Goal: Task Accomplishment & Management: Manage account settings

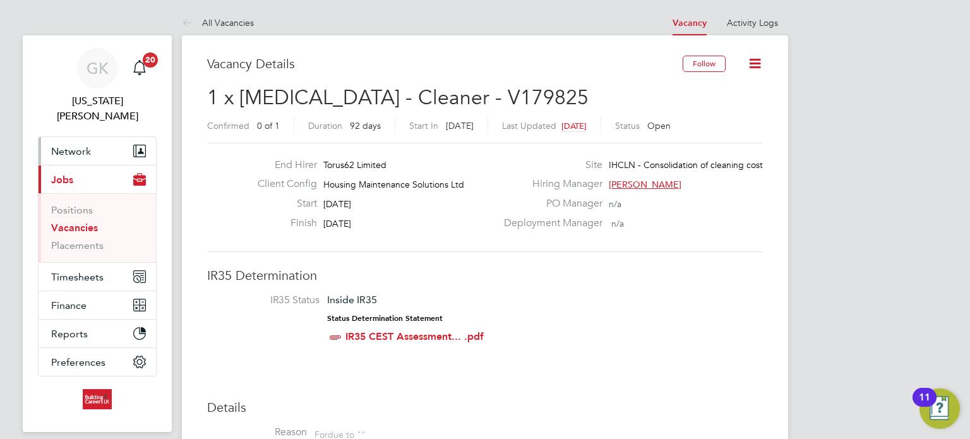
click at [76, 145] on span "Network" at bounding box center [71, 151] width 40 height 12
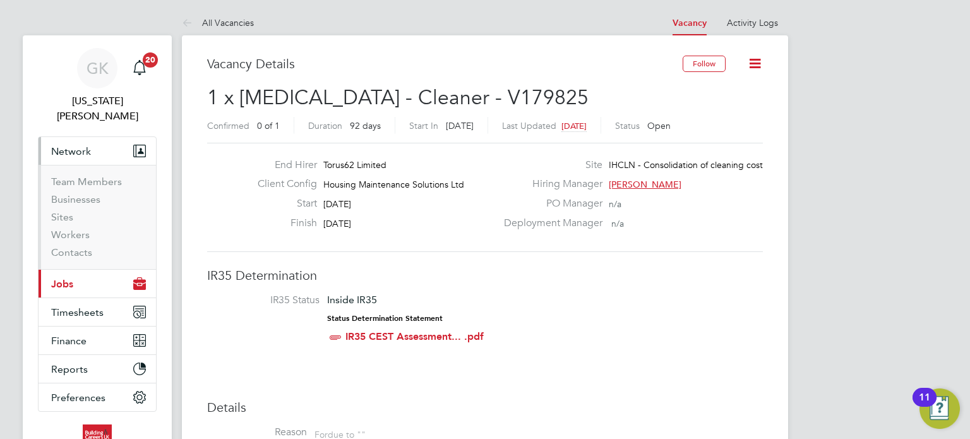
click at [88, 270] on button "Current page: Jobs" at bounding box center [98, 284] width 118 height 28
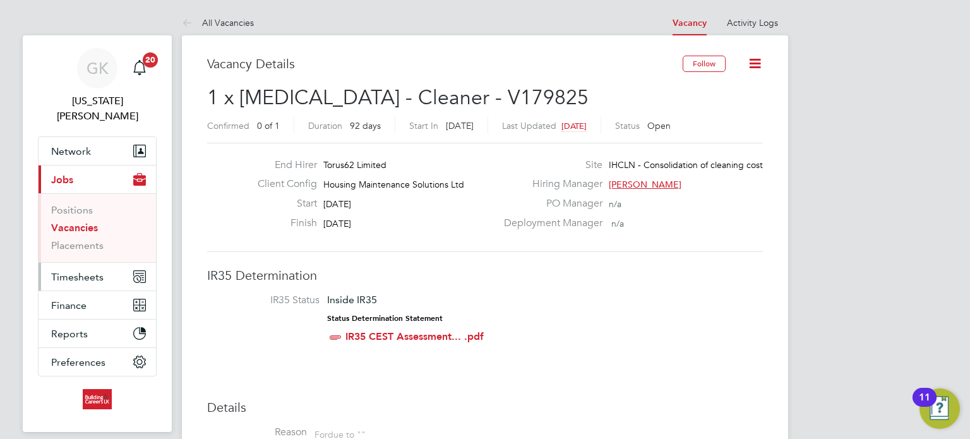
click at [83, 271] on span "Timesheets" at bounding box center [77, 277] width 52 height 12
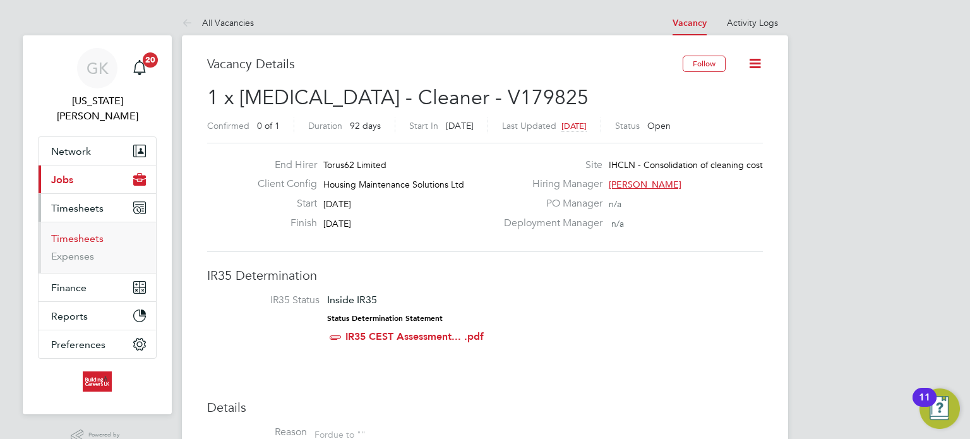
click at [85, 233] on link "Timesheets" at bounding box center [77, 239] width 52 height 12
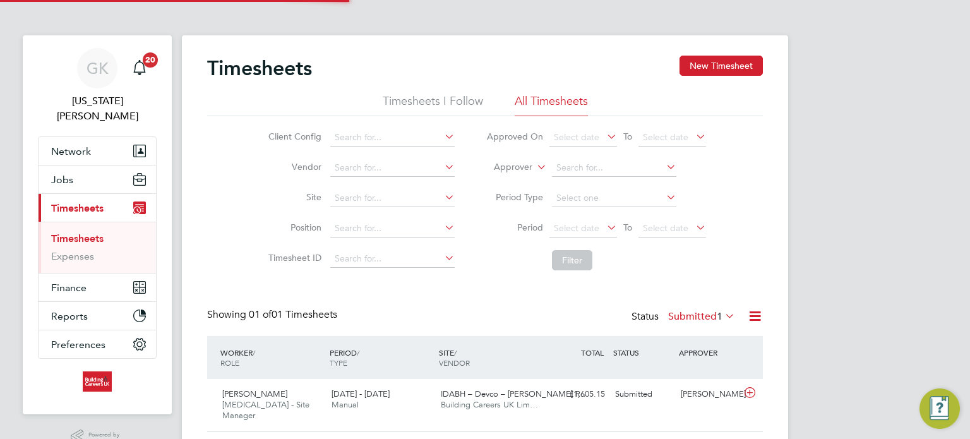
scroll to position [32, 110]
drag, startPoint x: 694, startPoint y: 60, endPoint x: 686, endPoint y: 63, distance: 8.6
click at [695, 60] on button "New Timesheet" at bounding box center [721, 66] width 83 height 20
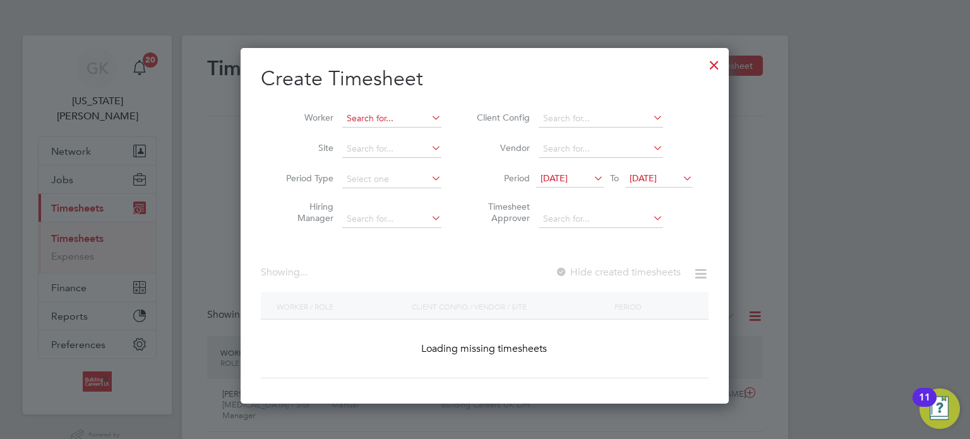
scroll to position [1249, 489]
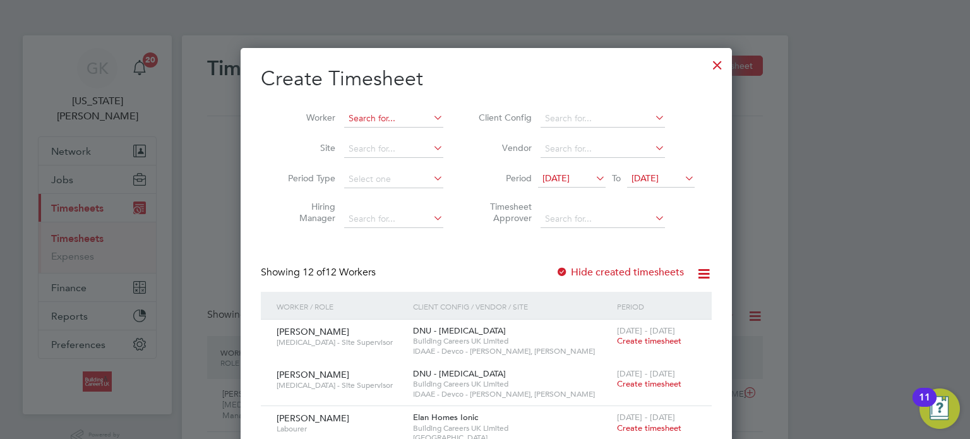
click at [366, 113] on input at bounding box center [393, 119] width 99 height 18
drag, startPoint x: 387, startPoint y: 133, endPoint x: 415, endPoint y: 115, distance: 33.8
click at [423, 133] on b "Peers" at bounding box center [434, 135] width 23 height 11
type input "[PERSON_NAME]"
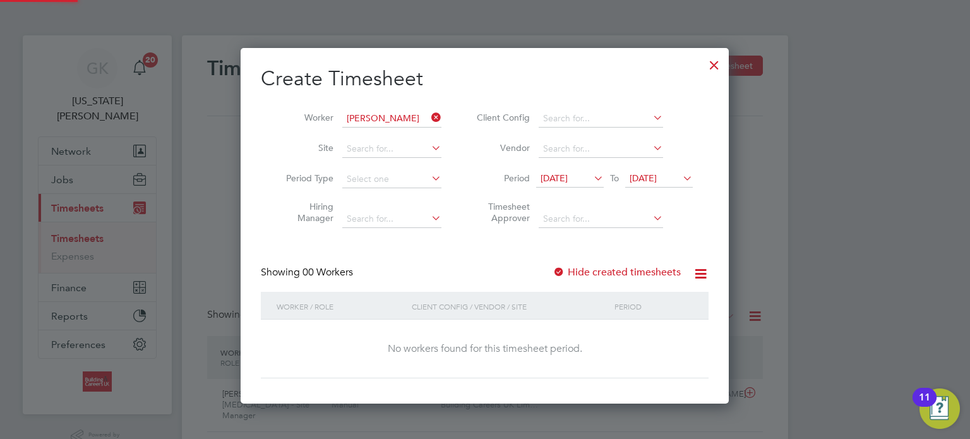
scroll to position [356, 489]
click at [586, 279] on div "Showing 00 Workers Hide created timesheets" at bounding box center [485, 279] width 448 height 26
click at [586, 272] on label "Hide created timesheets" at bounding box center [617, 272] width 128 height 13
click at [586, 270] on label "Hide created timesheets" at bounding box center [617, 272] width 128 height 13
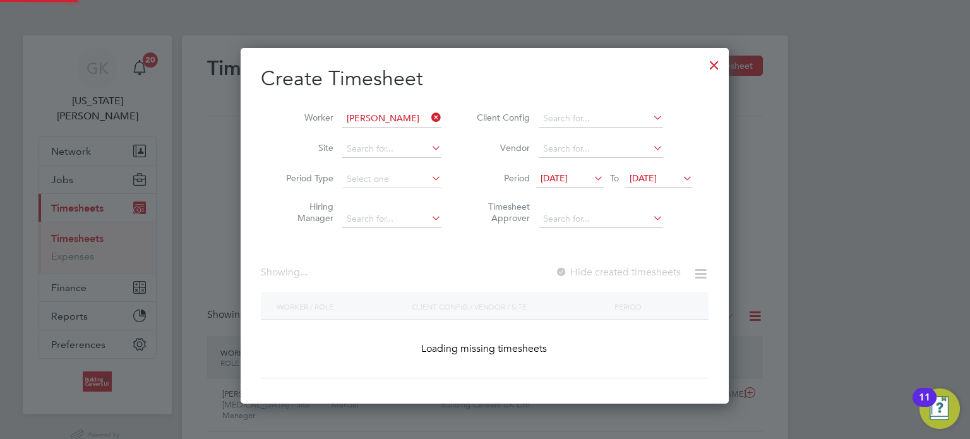
scroll to position [385, 489]
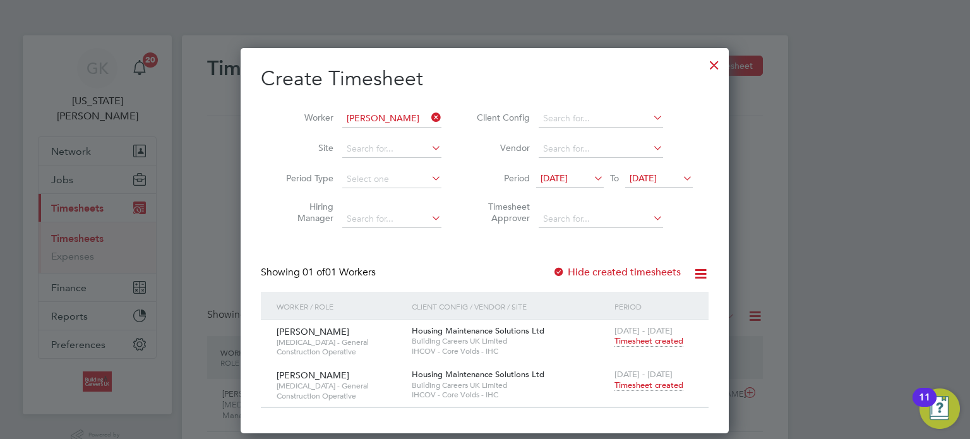
click at [627, 386] on span "Timesheet created" at bounding box center [649, 385] width 69 height 11
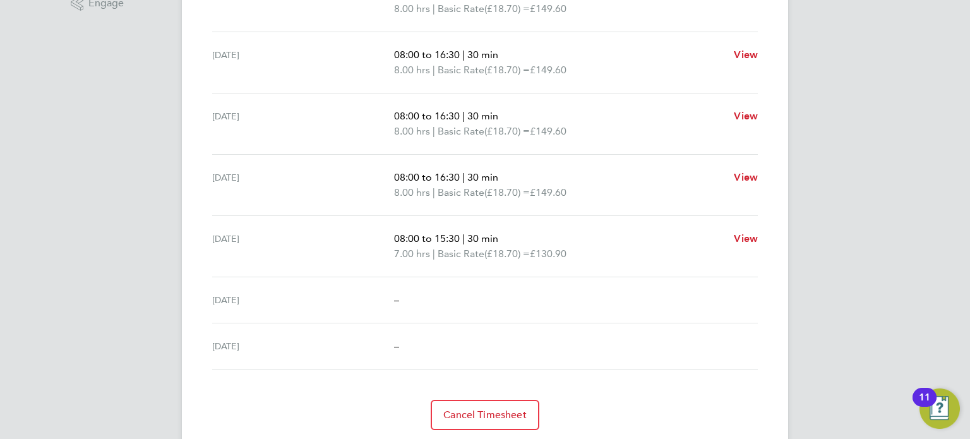
scroll to position [481, 0]
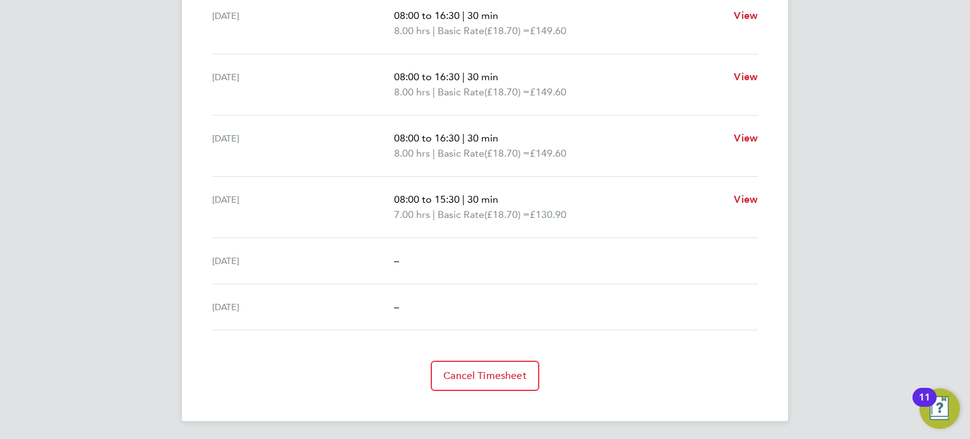
drag, startPoint x: 605, startPoint y: 227, endPoint x: 339, endPoint y: 7, distance: 345.5
click at [339, 7] on ul "Mon 22 Sep 08:00 to 16:30 | 30 min 8.00 hrs | Basic Rate (£18.70) = £149.60 Vie…" at bounding box center [485, 131] width 556 height 399
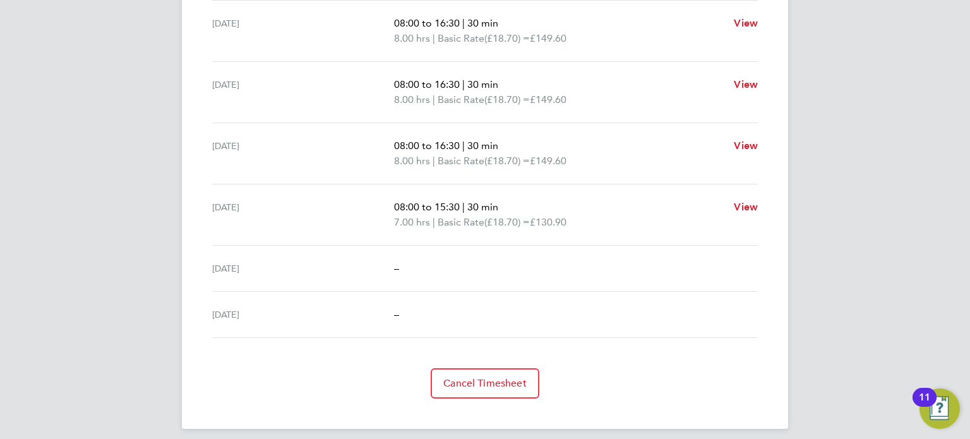
click at [622, 85] on p "08:00 to 16:30 | 30 min" at bounding box center [559, 84] width 330 height 15
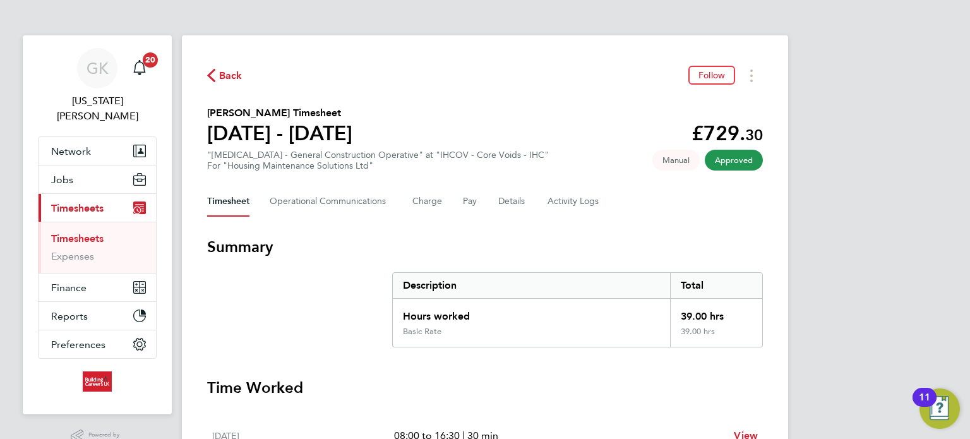
drag, startPoint x: 818, startPoint y: 191, endPoint x: 384, endPoint y: 100, distance: 443.5
drag, startPoint x: 847, startPoint y: 159, endPoint x: 351, endPoint y: 106, distance: 499.5
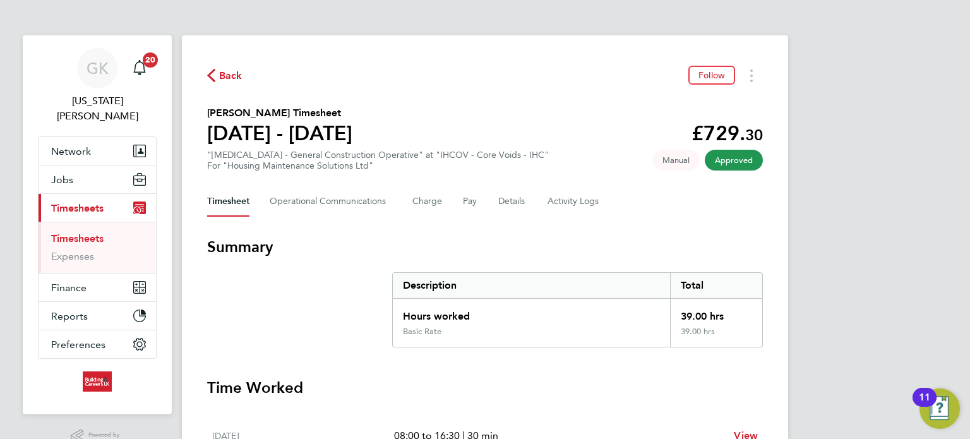
click at [471, 112] on section "Luke Peers's Timesheet 22 - 28 Sept 2025 £729. 30 "HMS - General Construction O…" at bounding box center [485, 139] width 556 height 66
click at [505, 214] on button "Details" at bounding box center [513, 201] width 29 height 30
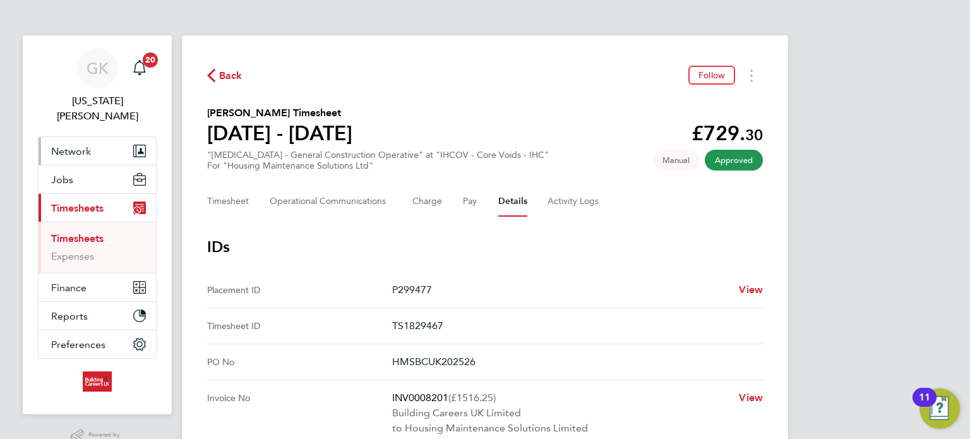
click at [73, 137] on button "Network" at bounding box center [98, 151] width 118 height 28
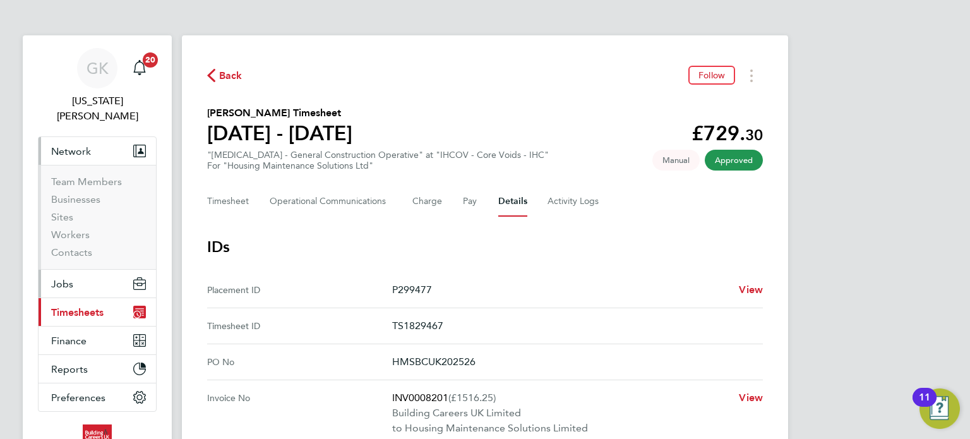
click at [75, 272] on button "Jobs" at bounding box center [98, 284] width 118 height 28
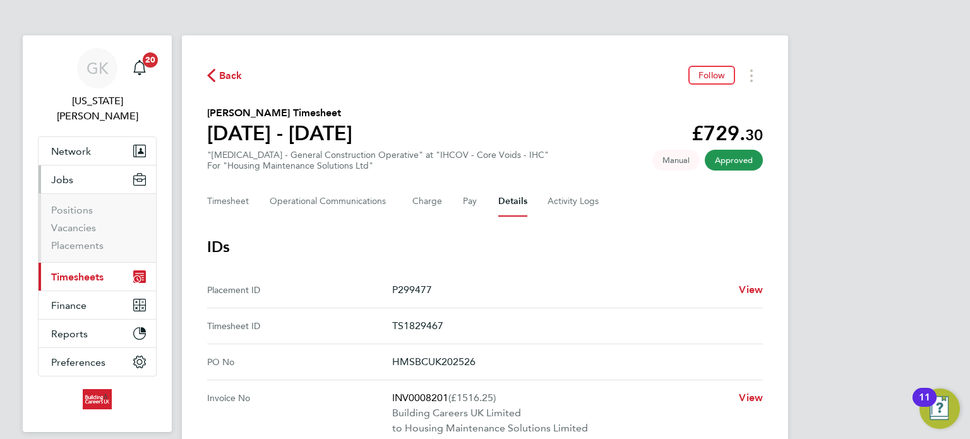
click at [75, 239] on li "Placements" at bounding box center [98, 245] width 95 height 13
click at [78, 239] on link "Placements" at bounding box center [77, 245] width 52 height 12
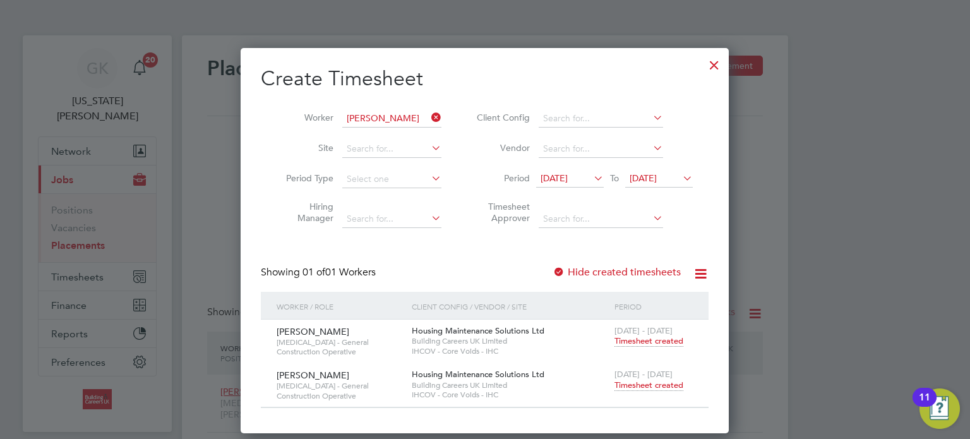
click at [708, 57] on div at bounding box center [714, 62] width 23 height 23
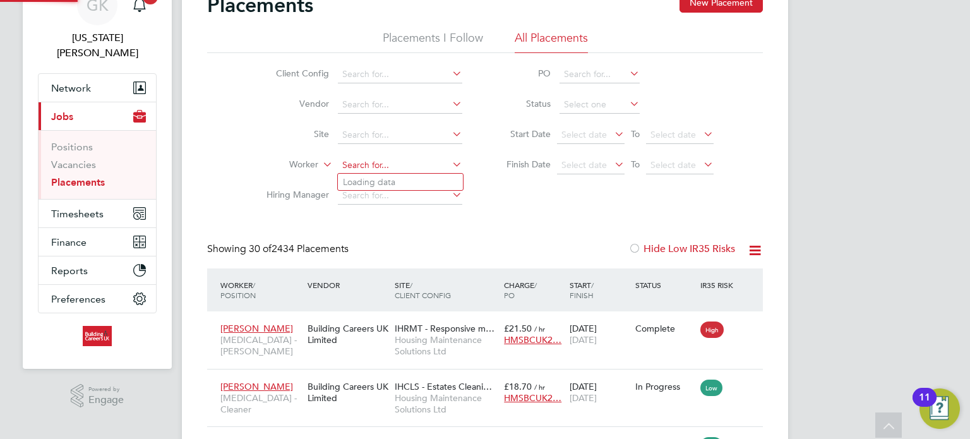
click at [372, 172] on input at bounding box center [400, 166] width 124 height 18
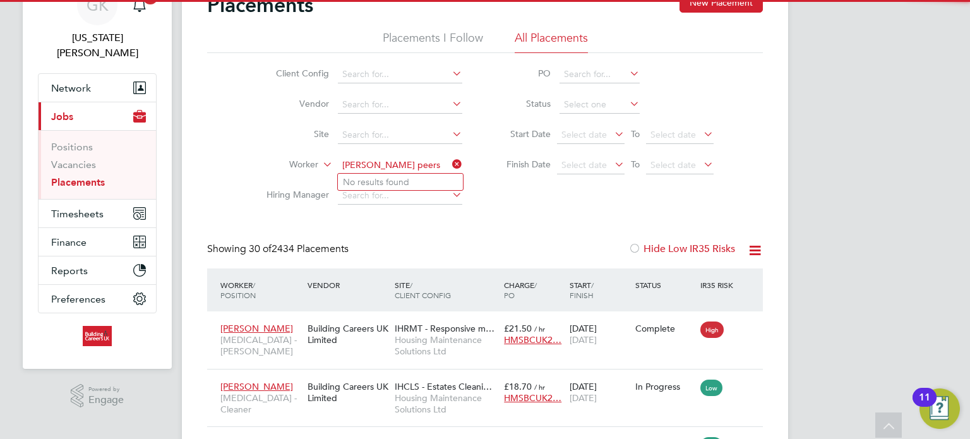
click at [350, 161] on input "lue peers" at bounding box center [400, 166] width 124 height 18
click at [419, 179] on b "Peers" at bounding box center [430, 182] width 23 height 11
type input "[PERSON_NAME]"
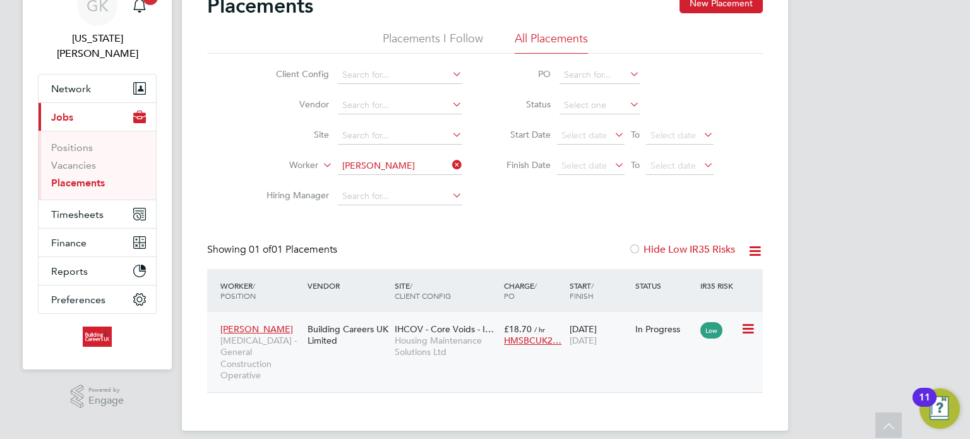
click at [607, 328] on div "22 Jul 2025 31 Dec 2025" at bounding box center [600, 334] width 66 height 35
drag, startPoint x: 66, startPoint y: 150, endPoint x: 83, endPoint y: 157, distance: 18.2
click at [66, 159] on link "Vacancies" at bounding box center [73, 165] width 45 height 12
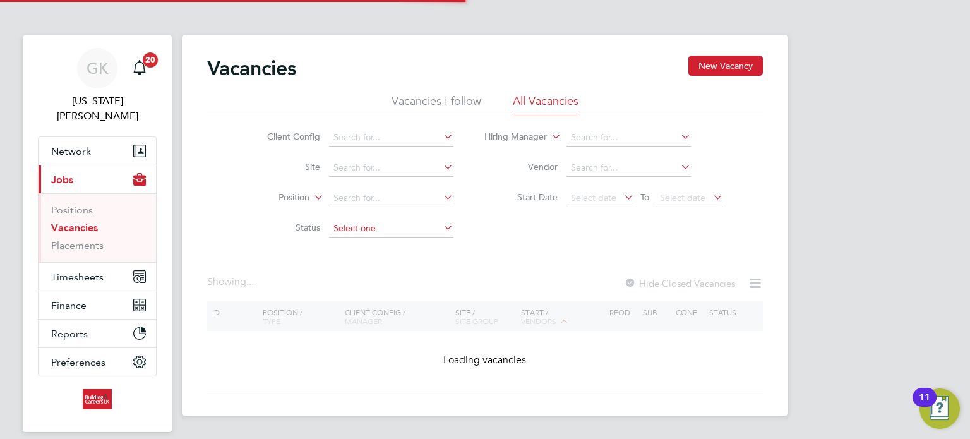
click at [366, 227] on input at bounding box center [391, 229] width 124 height 18
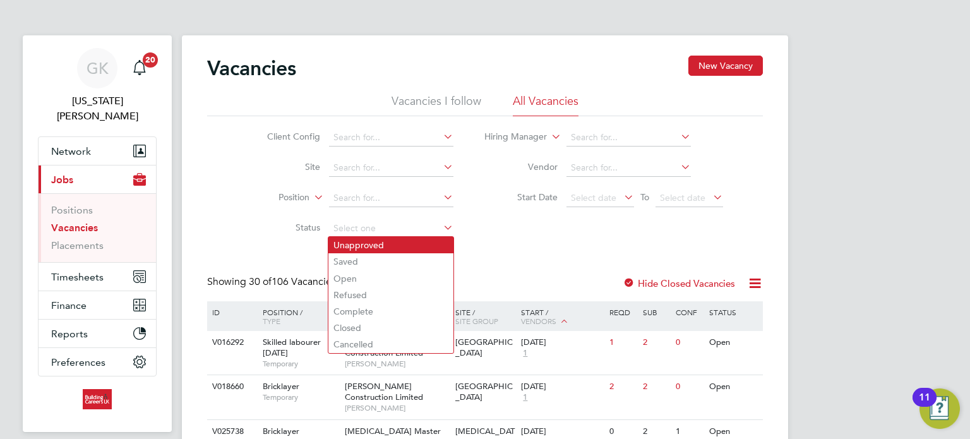
click at [387, 238] on li "Unapproved" at bounding box center [391, 245] width 125 height 16
type input "Unapproved"
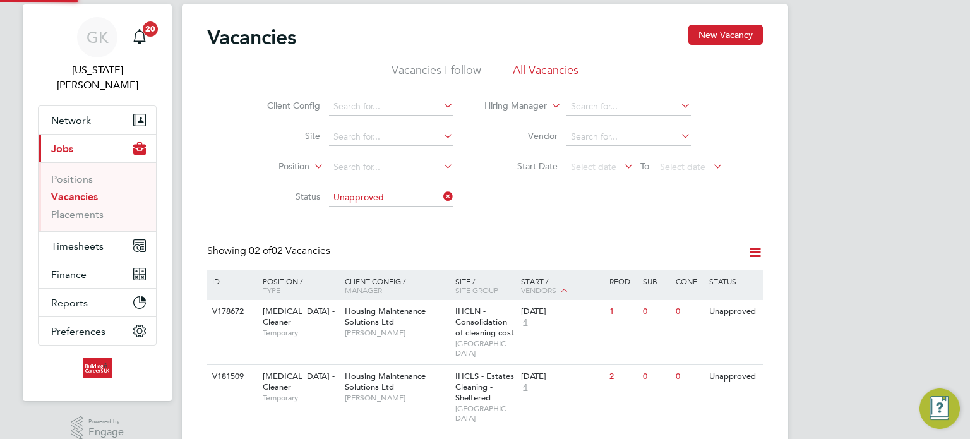
scroll to position [47, 0]
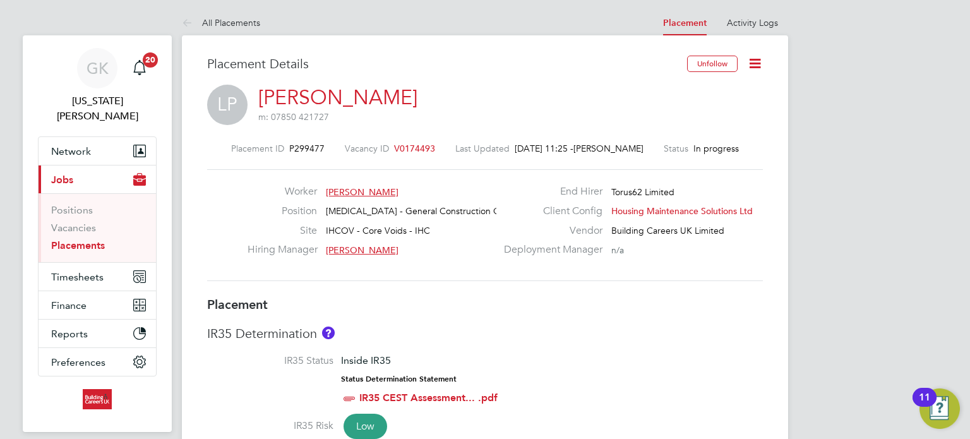
click at [753, 69] on icon at bounding box center [755, 64] width 16 height 16
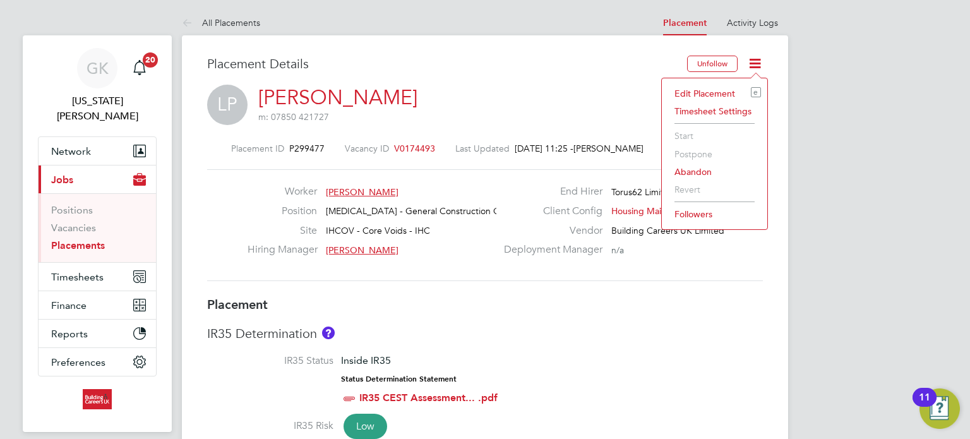
click at [720, 95] on li "Edit Placement e" at bounding box center [714, 94] width 93 height 18
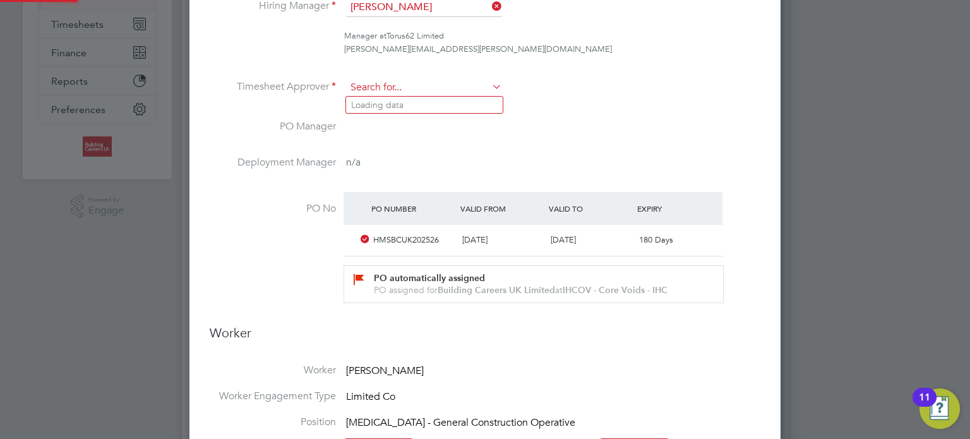
click at [453, 85] on input at bounding box center [424, 87] width 156 height 19
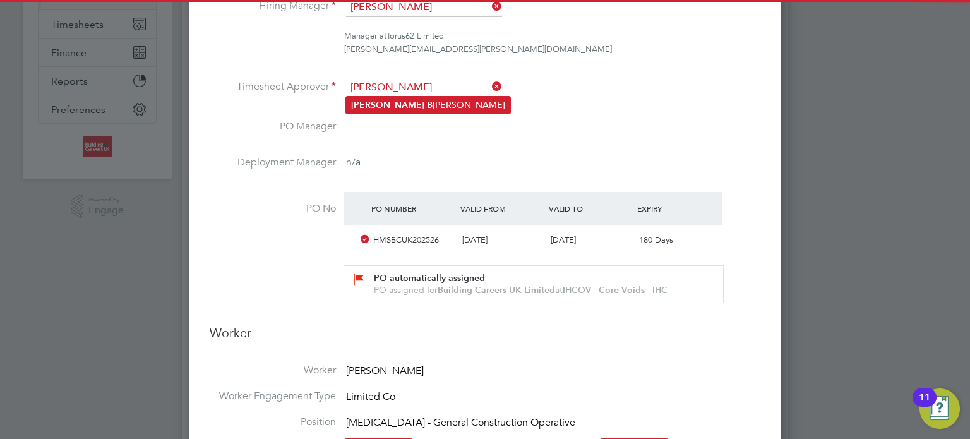
click at [473, 110] on li "[PERSON_NAME]" at bounding box center [428, 105] width 164 height 17
type input "[PERSON_NAME]"
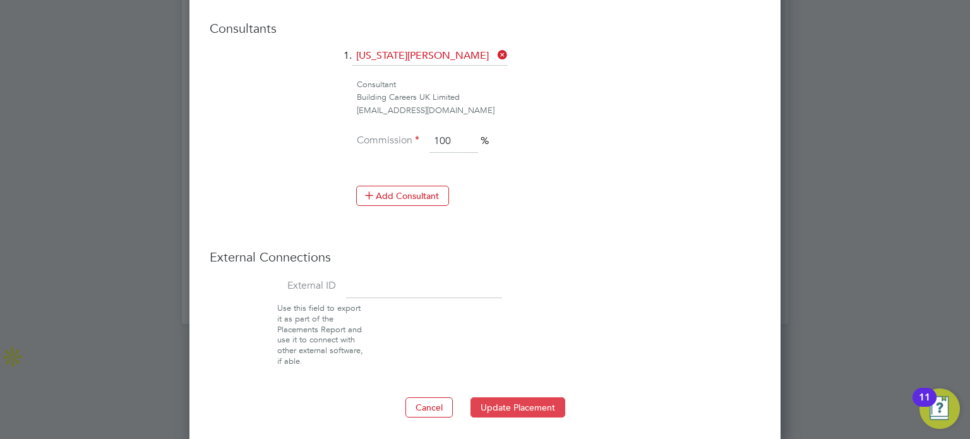
click at [547, 397] on button "Update Placement" at bounding box center [518, 407] width 95 height 20
